Goal: Task Accomplishment & Management: Manage account settings

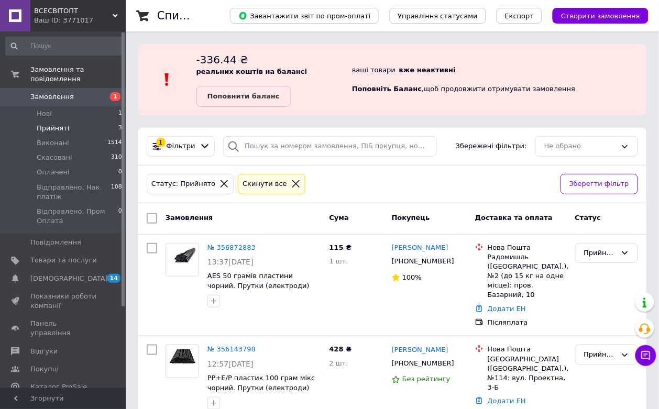
click at [58, 88] on link "Замовлення 1" at bounding box center [64, 97] width 128 height 18
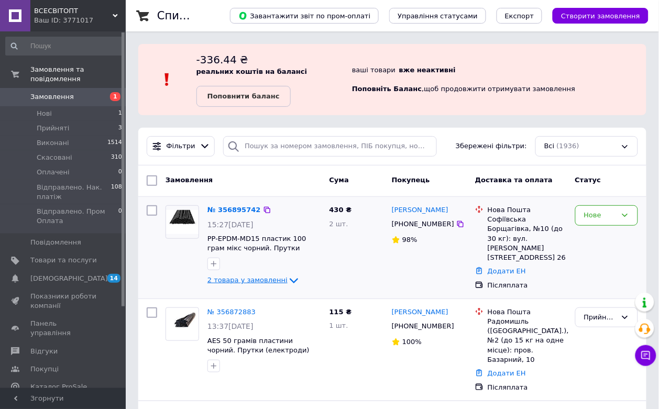
click at [255, 278] on span "2 товара у замовленні" at bounding box center [247, 281] width 80 height 8
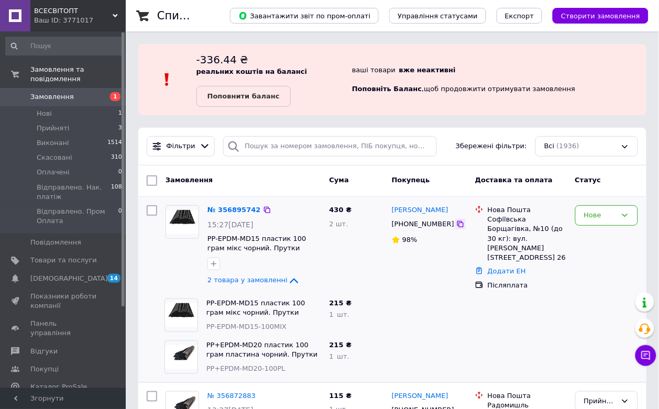
click at [456, 225] on icon at bounding box center [460, 224] width 8 height 8
click at [263, 209] on icon at bounding box center [267, 210] width 8 height 8
drag, startPoint x: 203, startPoint y: 299, endPoint x: 313, endPoint y: 300, distance: 109.5
click at [313, 300] on div "PP-EPDM-MD15 пластик 100 грам мікс чорний. Прутки (електроди) стержні для паянн…" at bounding box center [263, 315] width 123 height 42
copy link "PP-EPDM-MD15 пластик 100 грам"
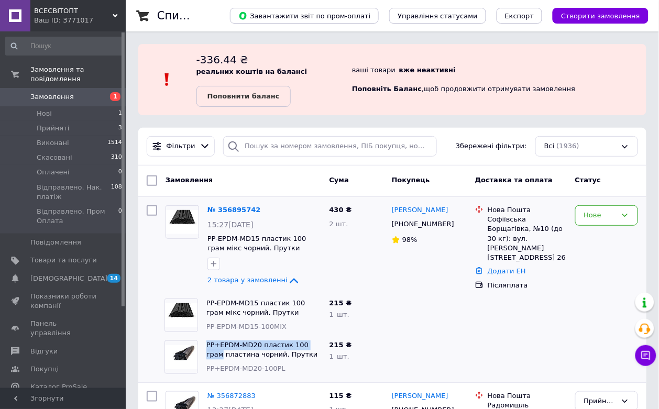
drag, startPoint x: 200, startPoint y: 340, endPoint x: 313, endPoint y: 338, distance: 113.7
click at [313, 338] on div "PP+EPDM-MD20 пластик 100 грам пластина чорний. Прутки (електроди) стержні для п…" at bounding box center [242, 357] width 165 height 42
copy div "PP+EPDM-MD20 пластик 100 грам"
click at [607, 215] on div "Нове" at bounding box center [600, 215] width 32 height 11
click at [603, 232] on li "Прийнято" at bounding box center [607, 237] width 62 height 19
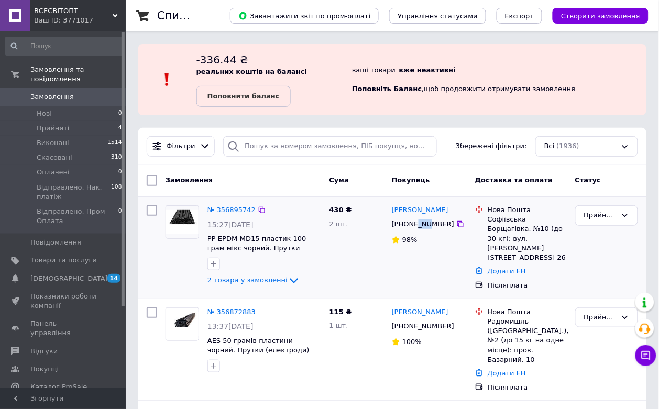
drag, startPoint x: 415, startPoint y: 226, endPoint x: 427, endPoint y: 227, distance: 12.1
click at [427, 227] on div "[PHONE_NUMBER]" at bounding box center [423, 224] width 67 height 14
drag, startPoint x: 271, startPoint y: 283, endPoint x: 313, endPoint y: 277, distance: 42.4
click at [271, 283] on span "2 товара у замовленні" at bounding box center [247, 281] width 80 height 8
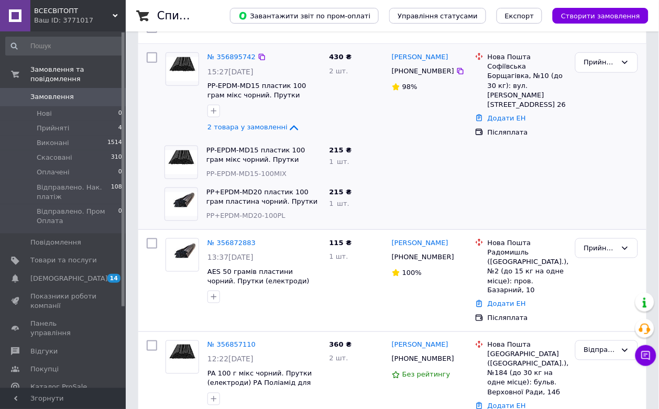
scroll to position [131, 0]
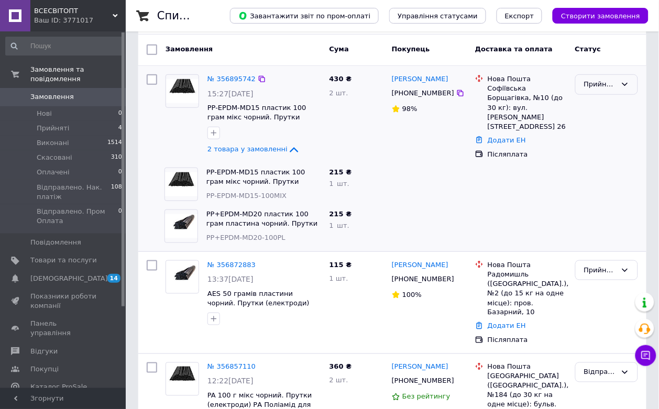
click at [611, 83] on div "Прийнято" at bounding box center [600, 84] width 32 height 11
click at [594, 168] on li "Відправлено. Нак. платіж" at bounding box center [607, 174] width 62 height 41
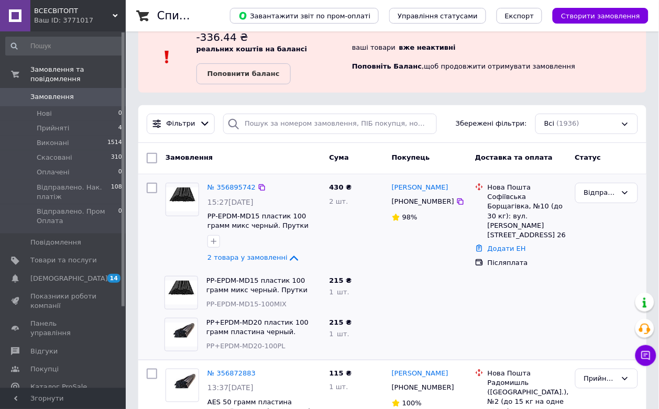
scroll to position [0, 0]
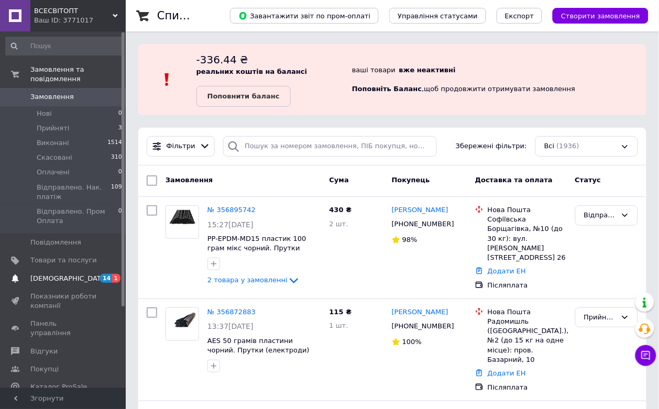
click at [63, 274] on span "[DEMOGRAPHIC_DATA]" at bounding box center [69, 278] width 78 height 9
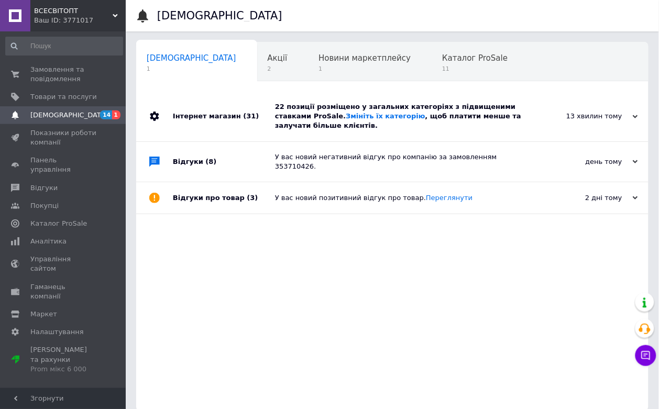
scroll to position [0, 5]
click at [638, 114] on div "13 хвилин тому [DATE]" at bounding box center [590, 117] width 115 height 50
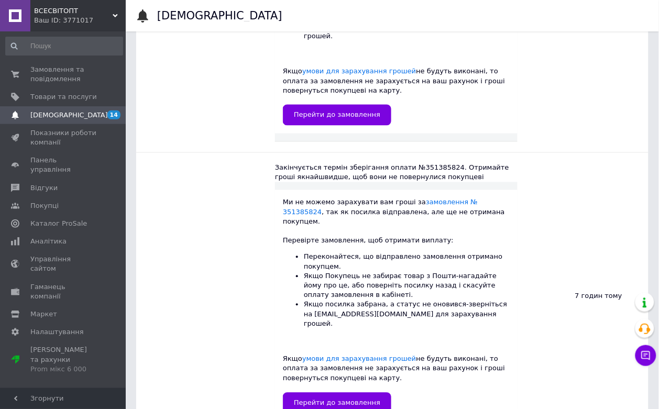
scroll to position [327, 0]
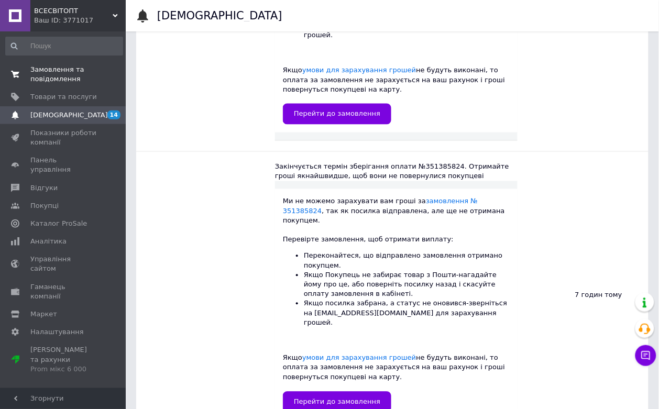
click at [58, 64] on link "Замовлення та повідомлення 0 0" at bounding box center [64, 74] width 128 height 27
